Goal: Task Accomplishment & Management: Complete application form

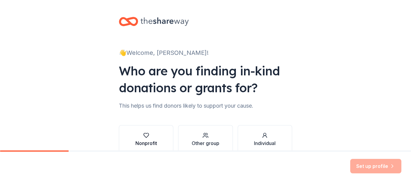
click at [153, 141] on div "Nonprofit" at bounding box center [146, 142] width 22 height 7
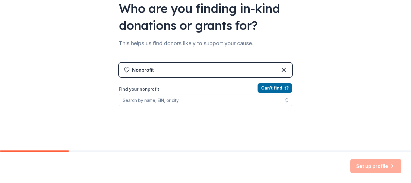
scroll to position [64, 0]
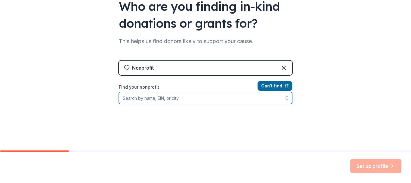
click at [140, 98] on input "Find your nonprofit" at bounding box center [205, 98] width 173 height 12
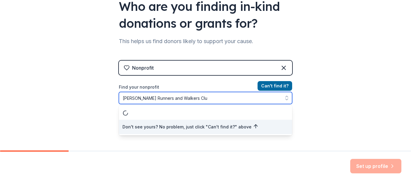
type input "[PERSON_NAME] Runners and Walkers Club"
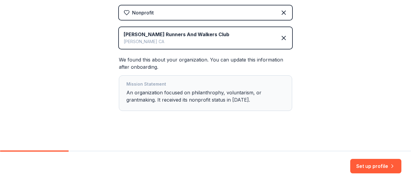
scroll to position [120, 0]
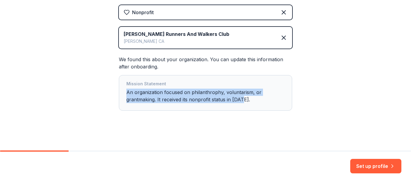
drag, startPoint x: 235, startPoint y: 95, endPoint x: 171, endPoint y: 82, distance: 65.0
click at [170, 83] on div "Mission Statement An organization focused on philanthrophy, voluntarism, or gra…" at bounding box center [205, 92] width 158 height 25
click at [241, 109] on div "Mission Statement An organization focused on philanthrophy, voluntarism, or gra…" at bounding box center [205, 92] width 173 height 35
drag, startPoint x: 220, startPoint y: 108, endPoint x: 224, endPoint y: 108, distance: 4.5
click at [220, 108] on div "Mission Statement An organization focused on philanthrophy, voluntarism, or gra…" at bounding box center [205, 92] width 173 height 35
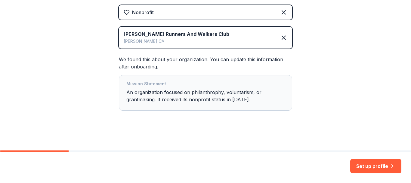
drag, startPoint x: 190, startPoint y: 57, endPoint x: 193, endPoint y: 60, distance: 3.9
click at [190, 58] on div "We found this about your organization. You can update this information after on…" at bounding box center [205, 83] width 173 height 55
click at [193, 60] on div "We found this about your organization. You can update this information after on…" at bounding box center [205, 83] width 173 height 55
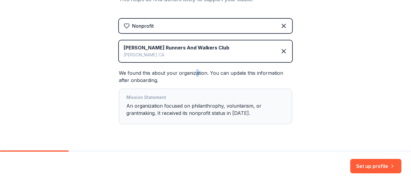
scroll to position [121, 0]
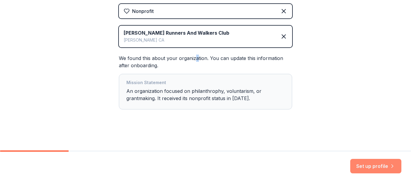
click at [372, 164] on button "Set up profile" at bounding box center [375, 166] width 51 height 14
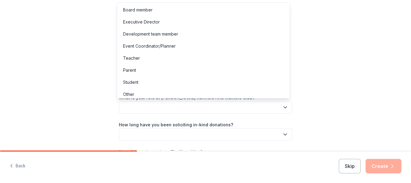
click at [138, 107] on button "button" at bounding box center [205, 107] width 173 height 13
drag, startPoint x: 289, startPoint y: 76, endPoint x: 267, endPoint y: 0, distance: 79.7
click at [282, 4] on body "Let's finish your profile This helps us personalize your experience. What is yo…" at bounding box center [205, 91] width 411 height 183
click at [282, 108] on icon "button" at bounding box center [285, 107] width 6 height 6
click at [146, 11] on div "Board member" at bounding box center [137, 9] width 29 height 7
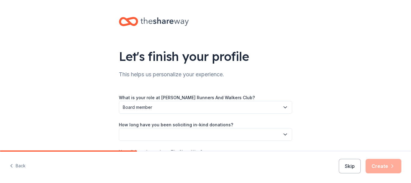
click at [284, 134] on icon "button" at bounding box center [285, 134] width 6 height 6
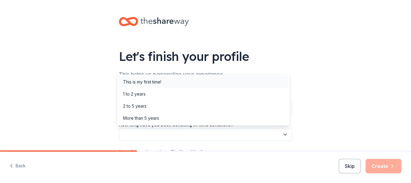
click at [143, 83] on div "This is my first time!" at bounding box center [142, 81] width 38 height 7
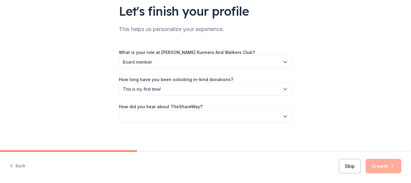
scroll to position [46, 0]
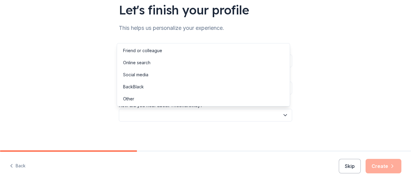
click at [282, 115] on icon "button" at bounding box center [285, 115] width 6 height 6
click at [144, 62] on div "Online search" at bounding box center [136, 62] width 27 height 7
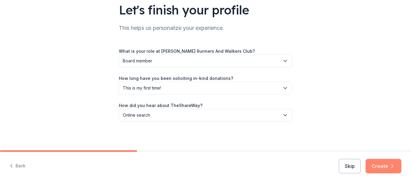
click at [375, 165] on button "Create" at bounding box center [383, 166] width 36 height 14
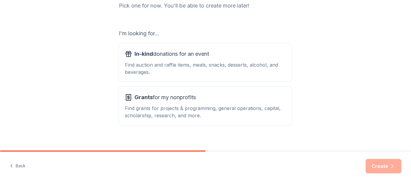
scroll to position [85, 0]
click at [172, 67] on div "Find auction and raffle items, meals, snacks, desserts, alcohol, and beverages." at bounding box center [205, 69] width 161 height 14
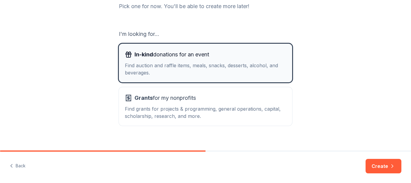
click at [154, 52] on span "In-kind donations for an event" at bounding box center [171, 55] width 75 height 10
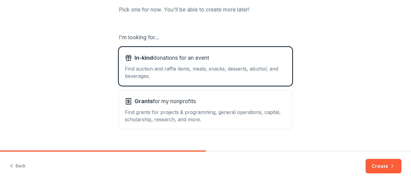
scroll to position [82, 0]
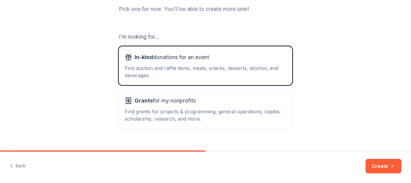
drag, startPoint x: 381, startPoint y: 167, endPoint x: 394, endPoint y: 159, distance: 15.8
click at [381, 167] on button "Create" at bounding box center [383, 166] width 36 height 14
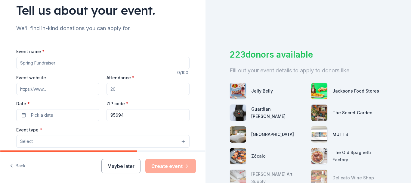
scroll to position [32, 0]
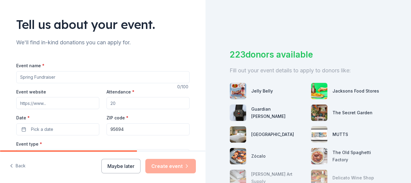
click at [82, 77] on input "Event name *" at bounding box center [102, 77] width 173 height 12
type input "2025 [PERSON_NAME] Spooktacular Fun Run and Costume Contest"
paste input "[URL][DOMAIN_NAME][PERSON_NAME]"
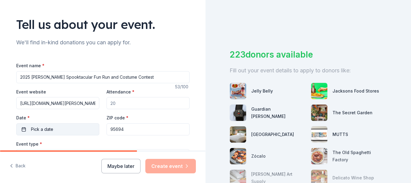
scroll to position [0, 63]
type input "[URL][DOMAIN_NAME][PERSON_NAME]"
click at [118, 104] on input "Attendance *" at bounding box center [147, 103] width 83 height 12
type input "350"
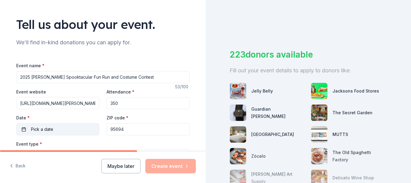
click at [51, 130] on button "Pick a date" at bounding box center [57, 129] width 83 height 12
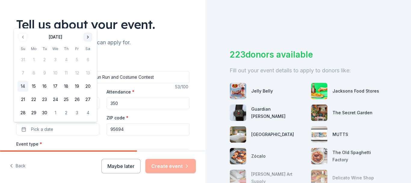
click at [87, 37] on button "Go to next month" at bounding box center [88, 37] width 8 height 8
click at [24, 112] on button "26" at bounding box center [22, 112] width 11 height 11
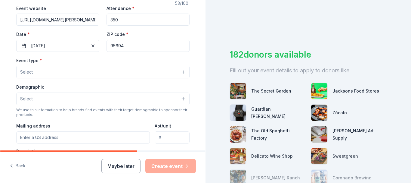
scroll to position [116, 0]
click at [180, 71] on button "Select" at bounding box center [102, 71] width 173 height 13
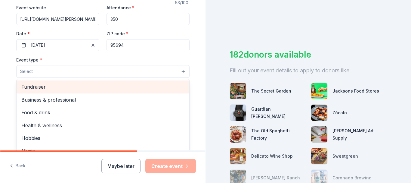
click at [31, 88] on span "Fundraiser" at bounding box center [102, 87] width 163 height 8
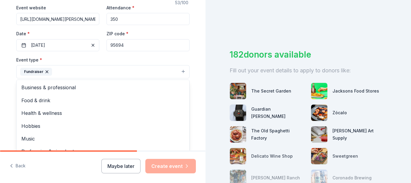
click at [191, 80] on div "Tell us about your event. We'll find in-kind donations you can apply for. Event…" at bounding box center [103, 84] width 192 height 401
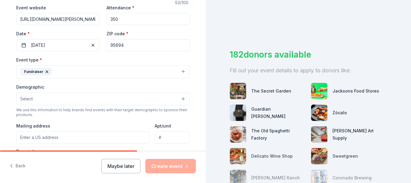
click at [180, 98] on button "Select" at bounding box center [102, 98] width 173 height 13
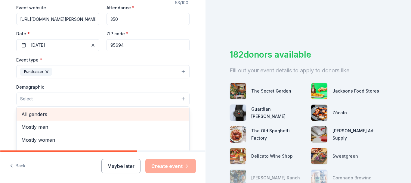
drag, startPoint x: 32, startPoint y: 115, endPoint x: 37, endPoint y: 118, distance: 5.2
click at [32, 115] on span "All genders" at bounding box center [102, 114] width 163 height 8
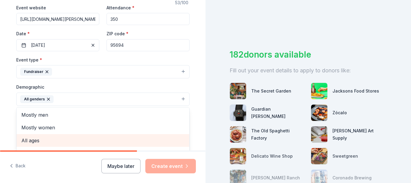
click at [26, 141] on span "All ages" at bounding box center [102, 140] width 163 height 8
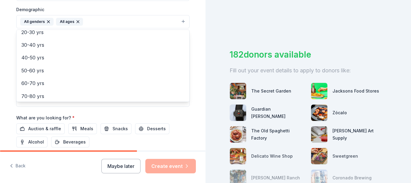
scroll to position [71, 0]
click at [109, 128] on div "Event name * 2025 [PERSON_NAME] Spooktacular Fun Run and Costume Contest 53 /10…" at bounding box center [102, 39] width 173 height 279
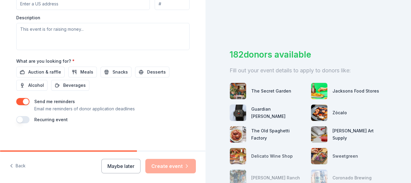
scroll to position [251, 0]
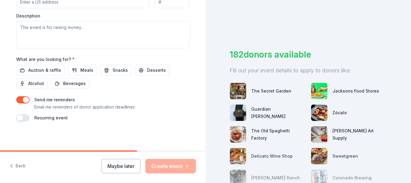
click at [22, 118] on button "button" at bounding box center [22, 117] width 13 height 7
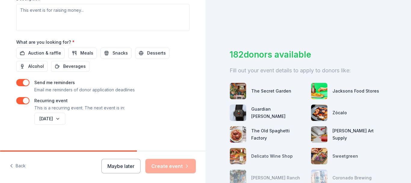
scroll to position [273, 0]
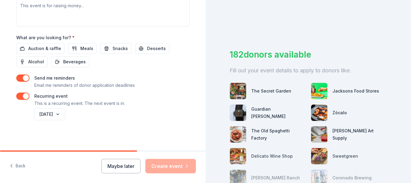
drag, startPoint x: 206, startPoint y: 125, endPoint x: 157, endPoint y: 91, distance: 59.5
click at [206, 84] on div "182 donors available Fill out your event details to apply to donors like: The S…" at bounding box center [307, 91] width 205 height 183
drag, startPoint x: 70, startPoint y: 114, endPoint x: 137, endPoint y: 115, distance: 66.5
click at [127, 112] on div "[DATE]" at bounding box center [111, 114] width 156 height 14
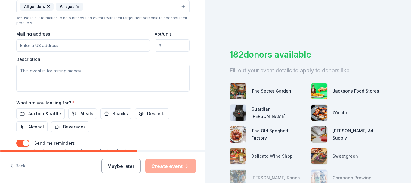
scroll to position [207, 0]
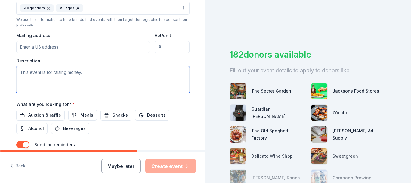
click at [35, 73] on textarea at bounding box center [102, 79] width 173 height 27
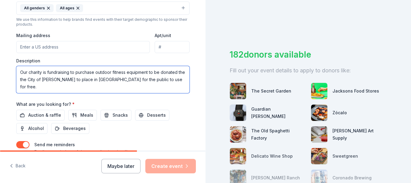
drag, startPoint x: 154, startPoint y: 81, endPoint x: 153, endPoint y: 88, distance: 6.9
click at [154, 83] on textarea "Our charity is fundraising to purchase outdoor fitness equipment to be donated …" at bounding box center [102, 79] width 173 height 27
click at [31, 87] on textarea "Our charity is fundraising to purchase outdoor fitness equipment to be donated …" at bounding box center [102, 79] width 173 height 27
drag, startPoint x: 115, startPoint y: 87, endPoint x: 98, endPoint y: 88, distance: 17.2
click at [98, 88] on textarea "Our charity is fundraising to purchase outdoor fitness equipment to be donated …" at bounding box center [102, 79] width 173 height 27
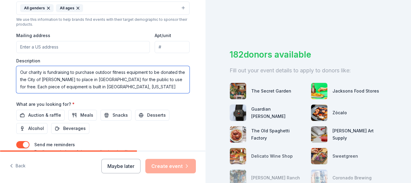
click at [137, 87] on textarea "Our charity is fundraising to purchase outdoor fitness equipment to be donated …" at bounding box center [102, 79] width 173 height 27
click at [23, 79] on textarea "Our charity is fundraising to purchase outdoor fitness equipment to be donated …" at bounding box center [102, 79] width 173 height 27
click at [25, 75] on textarea "Our charity is fundraising to purchase outdoor fitness equipment to be donated …" at bounding box center [102, 79] width 173 height 27
click at [154, 68] on textarea "Our charity is fundraising to purchase outdoor fitness equipment to be donated …" at bounding box center [102, 79] width 173 height 27
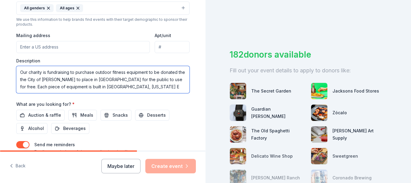
scroll to position [18, 0]
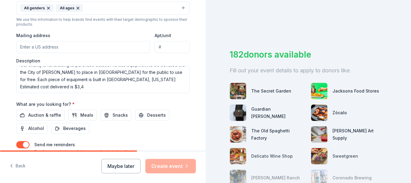
click at [63, 114] on div "Auction & raffle Meals Snacks Desserts Alcohol Beverages" at bounding box center [102, 121] width 173 height 24
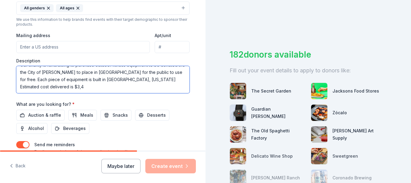
click at [54, 76] on textarea "Our charity is fundraising to purchase outdoor fitness equipment to be donated …" at bounding box center [102, 79] width 173 height 27
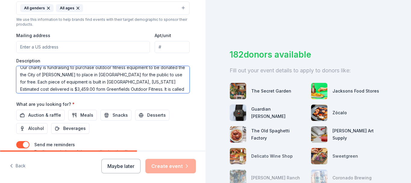
scroll to position [0, 0]
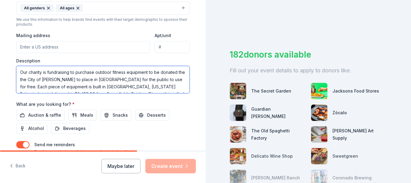
click at [24, 80] on textarea "Our charity is fundraising to purchase outdoor fitness equipment to be donated …" at bounding box center [102, 79] width 173 height 27
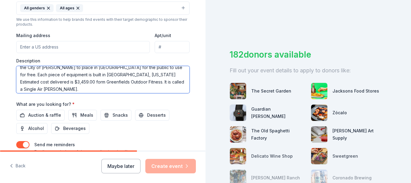
drag, startPoint x: 136, startPoint y: 75, endPoint x: 140, endPoint y: 75, distance: 3.6
click at [136, 75] on textarea "Our charity is fundraising to purchase outdoor fitness equipment to be donated …" at bounding box center [102, 79] width 173 height 27
click at [158, 75] on textarea "Our charity is fundraising to purchase outdoor fitness equipment to be donated …" at bounding box center [102, 79] width 173 height 27
drag, startPoint x: 67, startPoint y: 89, endPoint x: 72, endPoint y: 90, distance: 4.8
click at [67, 89] on textarea "Our charity is fundraising to purchase outdoor fitness equipment to be donated …" at bounding box center [102, 79] width 173 height 27
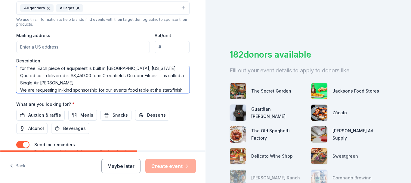
scroll to position [26, 0]
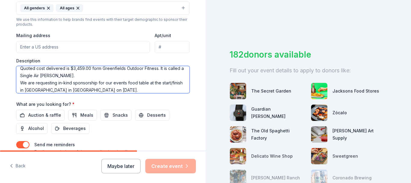
click at [97, 91] on textarea "Our charity is fundraising to purchase outdoor fitness equipment to be donated …" at bounding box center [102, 79] width 173 height 27
click at [148, 90] on textarea "Our charity is fundraising to purchase outdoor fitness equipment to be donated …" at bounding box center [102, 79] width 173 height 27
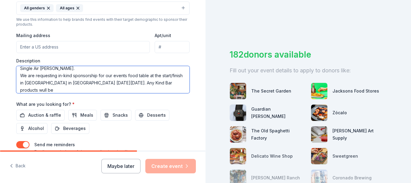
click at [41, 91] on textarea "Our charity is fundraising to purchase outdoor fitness equipment to be donated …" at bounding box center [102, 79] width 173 height 27
click at [50, 89] on textarea "Our charity is fundraising to purchase outdoor fitness equipment to be donated …" at bounding box center [102, 79] width 173 height 27
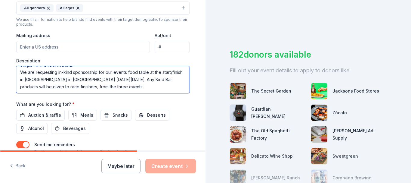
scroll to position [47, 0]
click at [145, 75] on textarea "Our charity is fundraising to purchase outdoor fitness equipment to be donated …" at bounding box center [102, 79] width 173 height 27
click at [22, 82] on textarea "Our charity is fundraising to purchase outdoor fitness equipment to be donated …" at bounding box center [102, 79] width 173 height 27
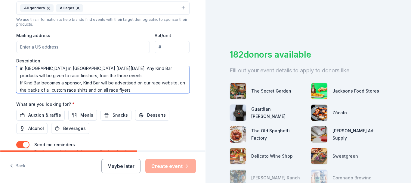
scroll to position [59, 0]
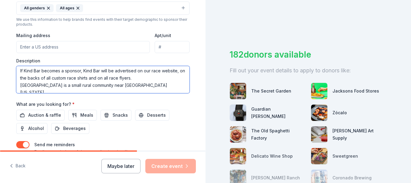
drag, startPoint x: 107, startPoint y: 84, endPoint x: 110, endPoint y: 86, distance: 3.6
click at [107, 84] on textarea "Our charity is fundraising to purchase outdoor fitness equipment to be donated …" at bounding box center [102, 79] width 173 height 27
click at [131, 85] on textarea "Our charity is fundraising to purchase outdoor fitness equipment to be donated …" at bounding box center [102, 79] width 173 height 27
click at [63, 86] on textarea "Our charity is fundraising to purchase outdoor fitness equipment to be donated …" at bounding box center [102, 79] width 173 height 27
click at [145, 86] on textarea "Our charity is fundraising to purchase outdoor fitness equipment to be donated …" at bounding box center [102, 79] width 173 height 27
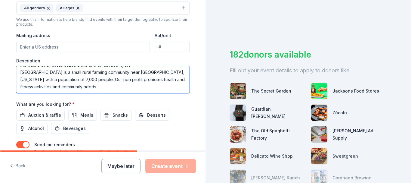
scroll to position [84, 0]
click at [33, 82] on textarea "Our charity is fundraising to purchase outdoor fitness equipment to be donated …" at bounding box center [102, 79] width 173 height 27
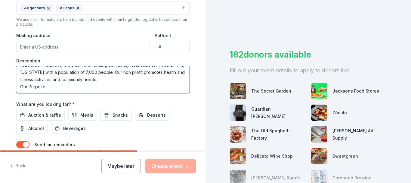
scroll to position [96, 0]
click at [25, 68] on textarea "Our charity is fundraising to purchase outdoor fitness equipment to be donated …" at bounding box center [102, 79] width 173 height 27
click at [26, 68] on textarea "Our charity is fundraising to purchase outdoor fitness equipment to be donated …" at bounding box center [102, 79] width 173 height 27
click at [63, 70] on textarea "Our charity is fundraising to purchase outdoor fitness equipment to be donated …" at bounding box center [102, 79] width 173 height 27
paste textarea "The Club is organized to provide community –based running and walking organizat…"
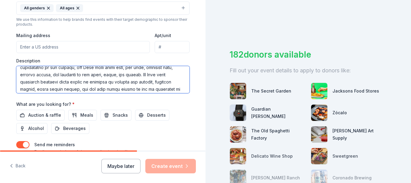
scroll to position [273, 0]
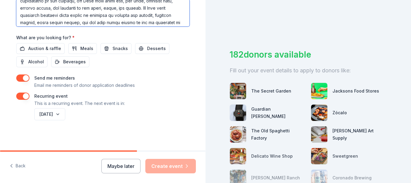
type textarea "Lor ipsumdo si ametconsect ad elitsedd eiusmod tempori utlaboree do ma aliquae …"
click at [168, 166] on div "Maybe later Create event" at bounding box center [148, 166] width 94 height 14
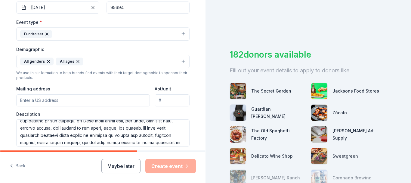
scroll to position [169, 0]
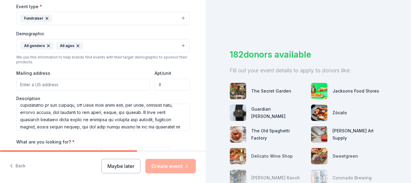
click at [39, 84] on input "Mailing address" at bounding box center [83, 85] width 134 height 12
type input "[STREET_ADDRESS][PERSON_NAME]"
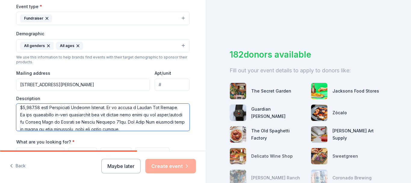
scroll to position [36, 0]
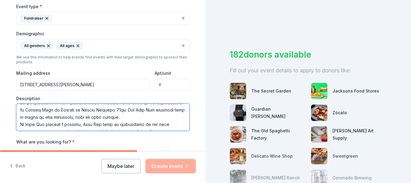
click at [149, 119] on textarea at bounding box center [102, 116] width 173 height 27
click at [63, 123] on textarea at bounding box center [102, 116] width 173 height 27
click at [66, 124] on textarea at bounding box center [102, 116] width 173 height 27
click at [146, 116] on textarea at bounding box center [102, 116] width 173 height 27
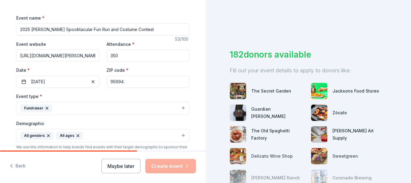
scroll to position [76, 0]
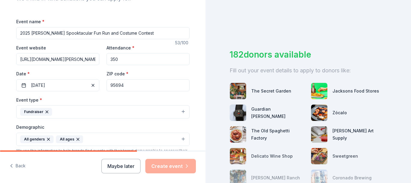
type textarea "Lor ipsumdo si ametconsect ad elitsedd eiusmod tempori utlaboree do ma aliquae …"
click at [116, 59] on input "350" at bounding box center [147, 59] width 83 height 12
click at [108, 60] on input "350" at bounding box center [147, 59] width 83 height 12
type input "350"
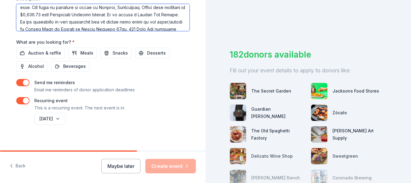
scroll to position [269, 0]
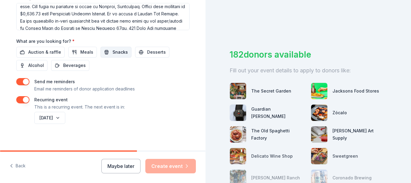
click at [112, 53] on span "Snacks" at bounding box center [119, 51] width 15 height 7
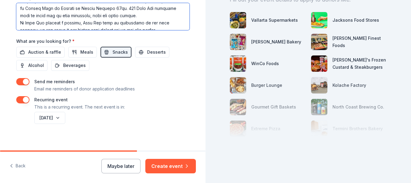
scroll to position [41, 0]
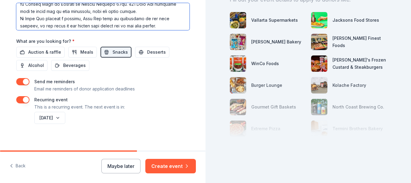
click at [166, 12] on textarea at bounding box center [102, 16] width 173 height 27
click at [168, 11] on textarea at bounding box center [102, 16] width 173 height 27
click at [43, 17] on textarea at bounding box center [102, 16] width 173 height 27
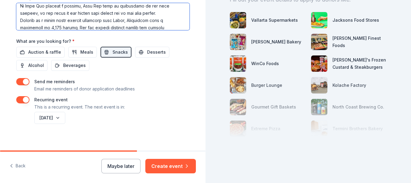
click at [38, 26] on textarea at bounding box center [102, 16] width 173 height 27
click at [35, 13] on textarea at bounding box center [102, 16] width 173 height 27
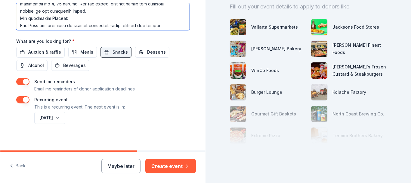
scroll to position [60, 0]
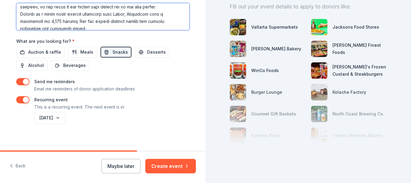
click at [39, 8] on textarea at bounding box center [102, 16] width 173 height 27
click at [119, 8] on textarea at bounding box center [102, 16] width 173 height 27
click at [120, 7] on textarea at bounding box center [102, 16] width 173 height 27
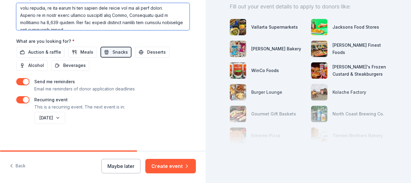
scroll to position [202, 0]
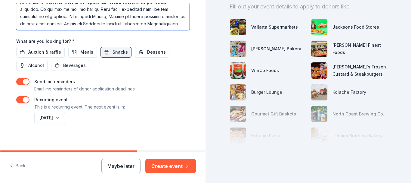
click at [96, 16] on textarea at bounding box center [102, 16] width 173 height 27
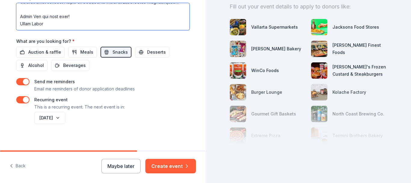
scroll to position [206, 0]
click at [17, 20] on textarea at bounding box center [102, 16] width 173 height 27
click at [115, 25] on textarea at bounding box center [102, 16] width 173 height 27
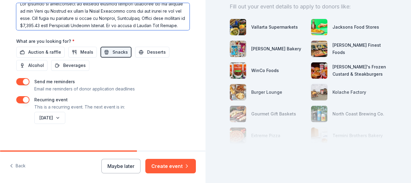
scroll to position [0, 0]
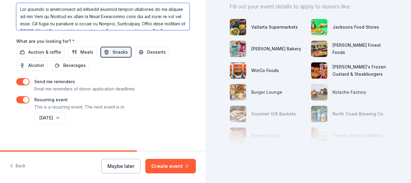
type textarea "Lor ipsumdo si ametconsect ad elitsedd eiusmod tempori utlaboree do ma aliquae …"
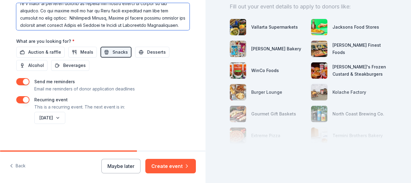
scroll to position [177, 0]
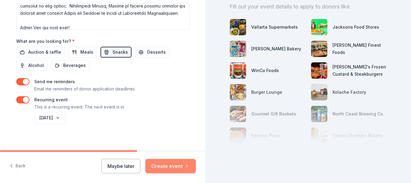
click at [162, 165] on button "Create event" at bounding box center [170, 166] width 51 height 14
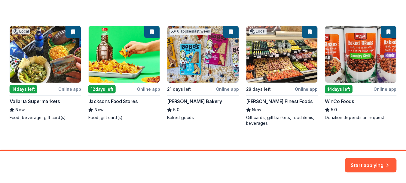
scroll to position [103, 0]
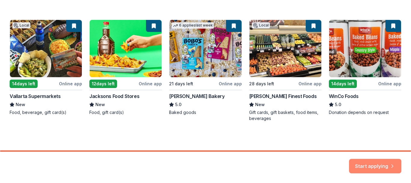
click at [371, 162] on button "Start applying" at bounding box center [375, 164] width 52 height 14
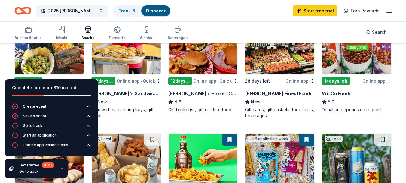
scroll to position [95, 0]
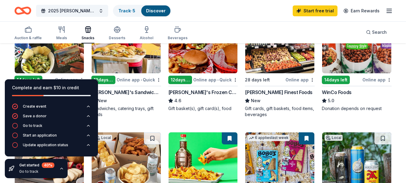
click at [343, 80] on div "14 days left" at bounding box center [336, 79] width 28 height 8
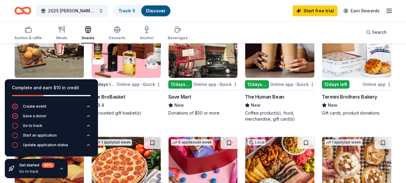
scroll to position [328, 0]
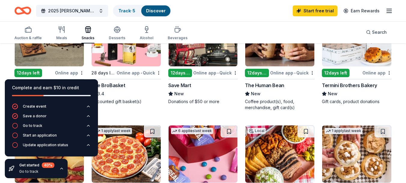
click at [174, 72] on div "12 days left" at bounding box center [180, 73] width 24 height 8
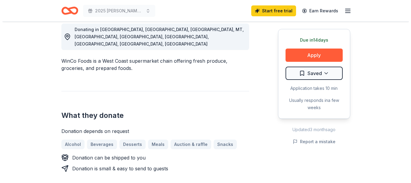
scroll to position [179, 0]
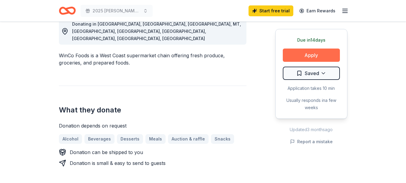
click at [319, 54] on button "Apply" at bounding box center [311, 54] width 57 height 13
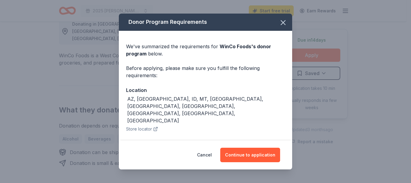
click at [141, 97] on div "AZ, CA, ID, MT, NV, OK, OR, TX, WA, UT" at bounding box center [206, 109] width 158 height 29
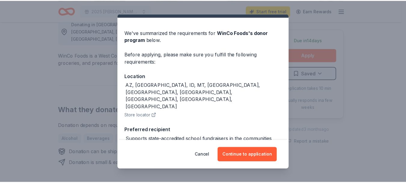
scroll to position [14, 0]
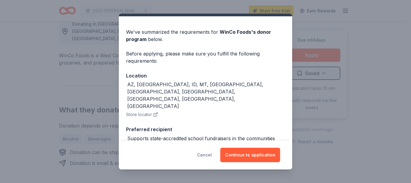
click at [210, 154] on button "Cancel" at bounding box center [204, 154] width 15 height 14
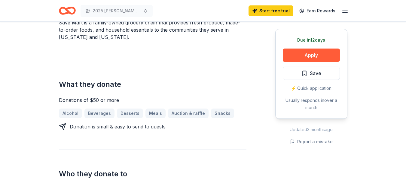
scroll to position [211, 0]
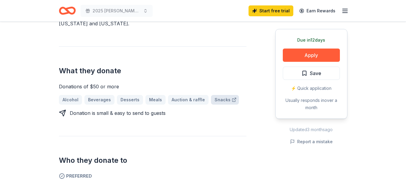
click at [215, 101] on link "Snacks" at bounding box center [225, 100] width 28 height 10
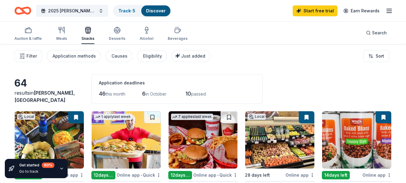
drag, startPoint x: 406, startPoint y: 32, endPoint x: 408, endPoint y: 52, distance: 19.4
click at [406, 53] on html "2025 Winters Spooktacular Fun Run and Costume Contest Track · 5 Discover Start …" at bounding box center [203, 91] width 406 height 183
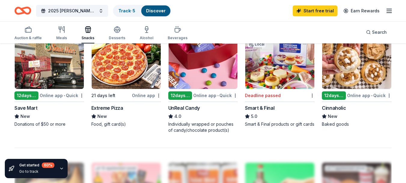
scroll to position [420, 0]
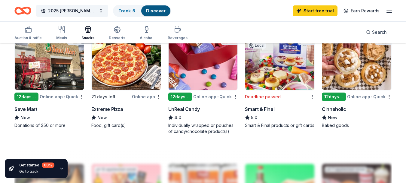
click at [30, 94] on div "12 days left" at bounding box center [26, 96] width 24 height 8
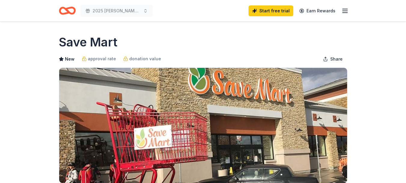
drag, startPoint x: 406, startPoint y: 36, endPoint x: 410, endPoint y: 25, distance: 11.5
click at [406, 25] on html "2025 Winters Spooktacular Fun Run and Costume Contest Start free trial Earn Rew…" at bounding box center [203, 91] width 406 height 183
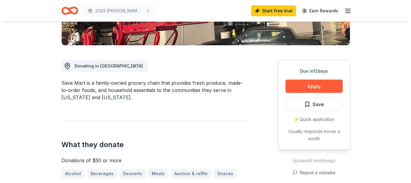
scroll to position [178, 0]
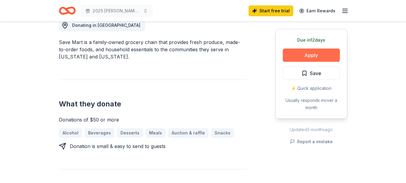
click at [315, 54] on button "Apply" at bounding box center [311, 54] width 57 height 13
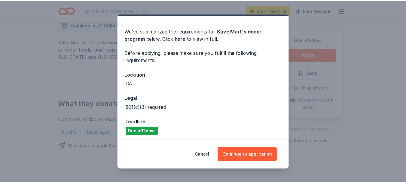
scroll to position [17, 0]
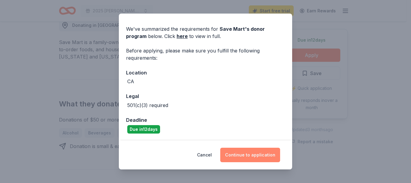
click at [256, 157] on button "Continue to application" at bounding box center [250, 154] width 60 height 14
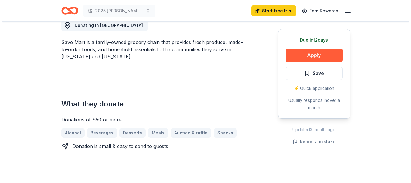
scroll to position [0, 0]
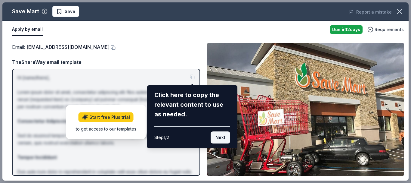
click at [217, 138] on button "Next" at bounding box center [221, 137] width 20 height 12
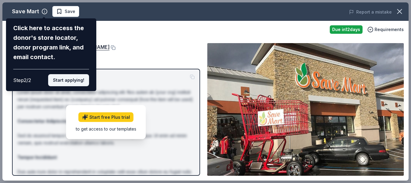
click at [69, 81] on button "Start applying!" at bounding box center [68, 80] width 41 height 12
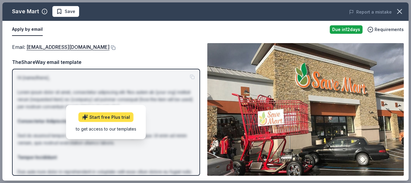
click at [98, 119] on link "Start free Plus trial" at bounding box center [106, 117] width 55 height 10
